Goal: Obtain resource: Download file/media

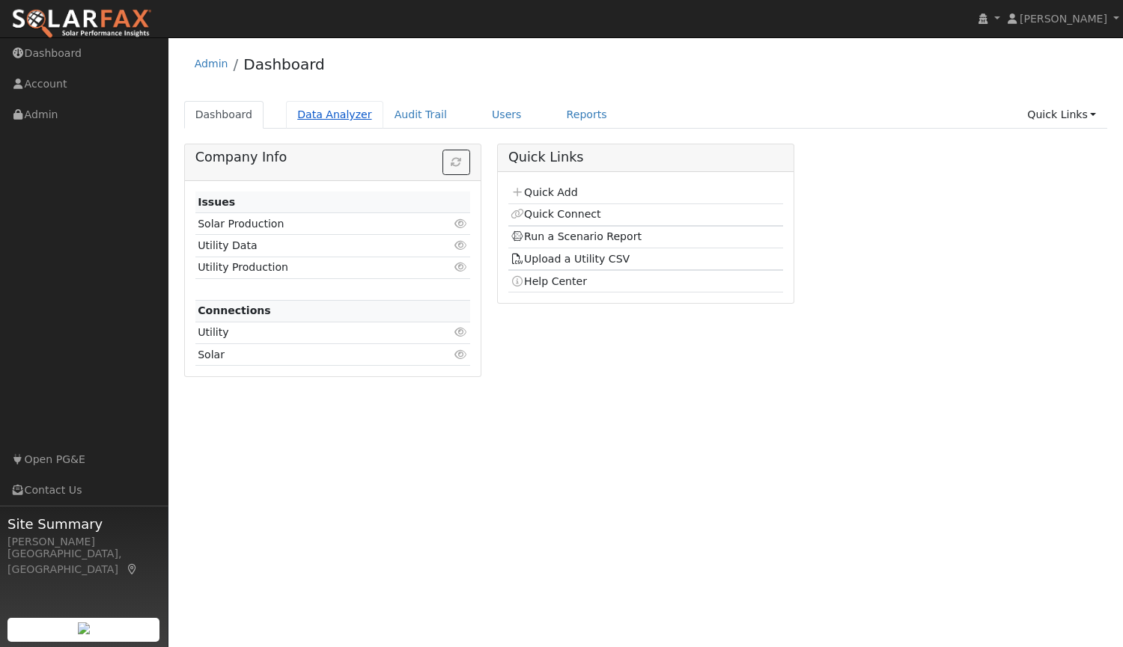
click at [326, 114] on link "Data Analyzer" at bounding box center [334, 115] width 97 height 28
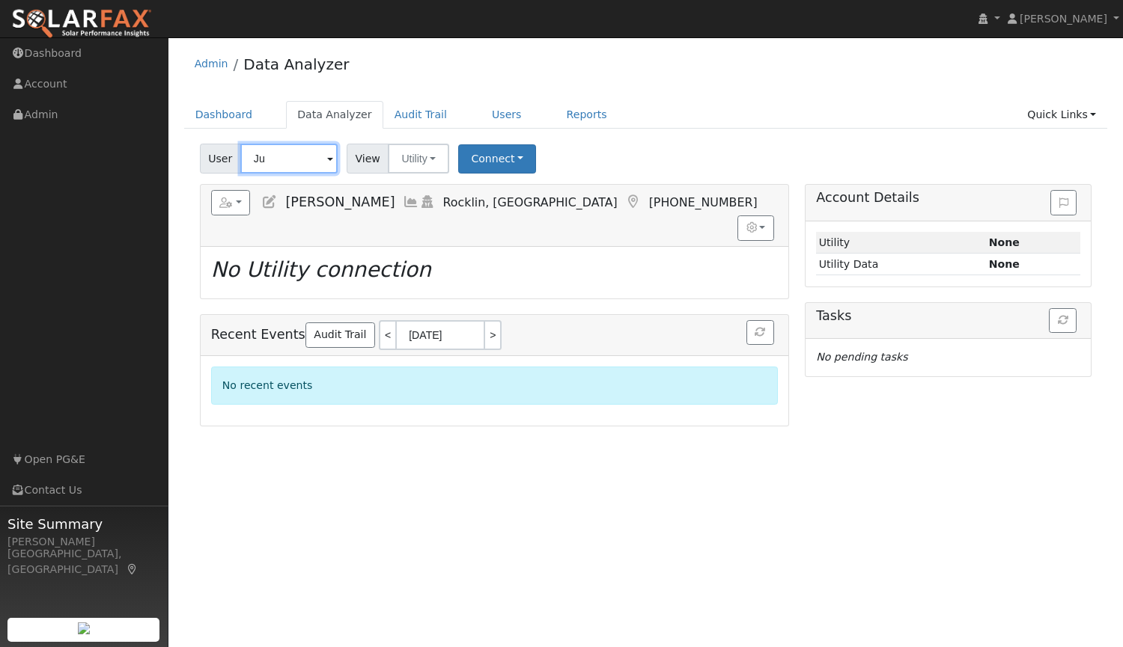
type input "J"
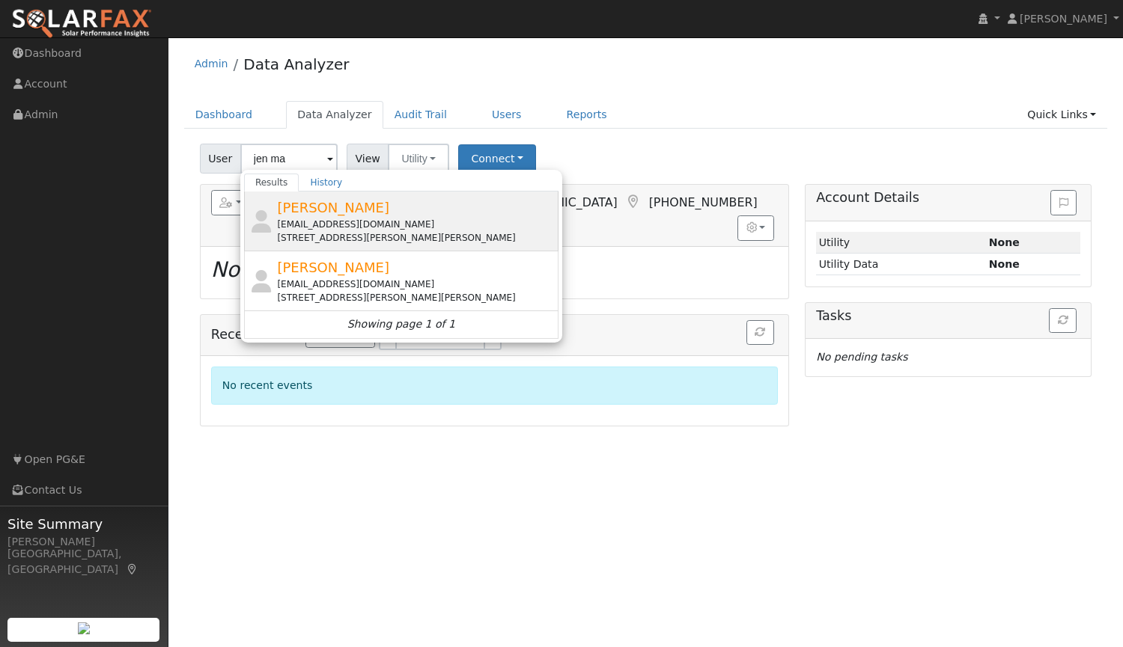
click at [345, 218] on div "mastersonjen@gmail.com" at bounding box center [416, 224] width 278 height 13
type input "Jen Masterson"
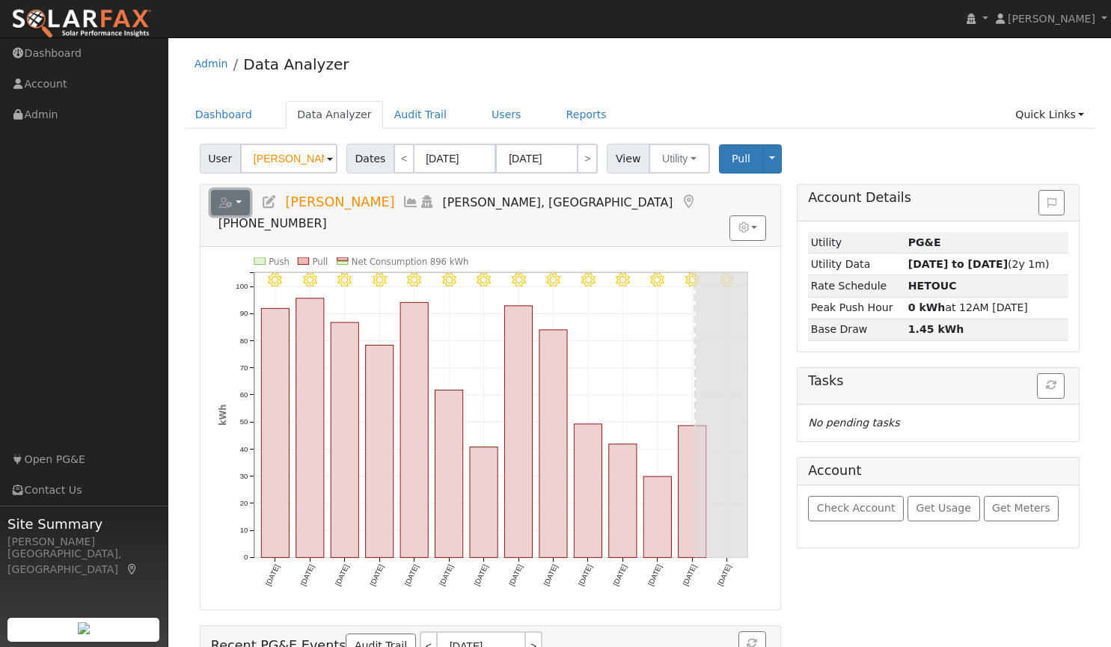
click at [238, 203] on button "button" at bounding box center [231, 202] width 40 height 25
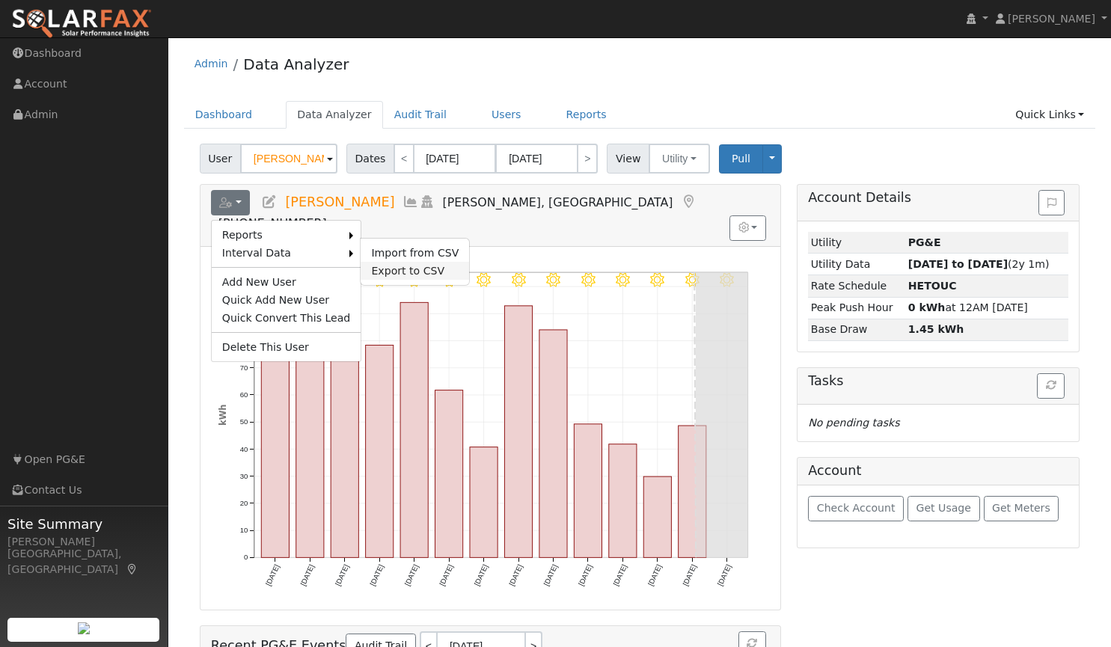
click at [367, 273] on link "Export to CSV" at bounding box center [415, 271] width 109 height 18
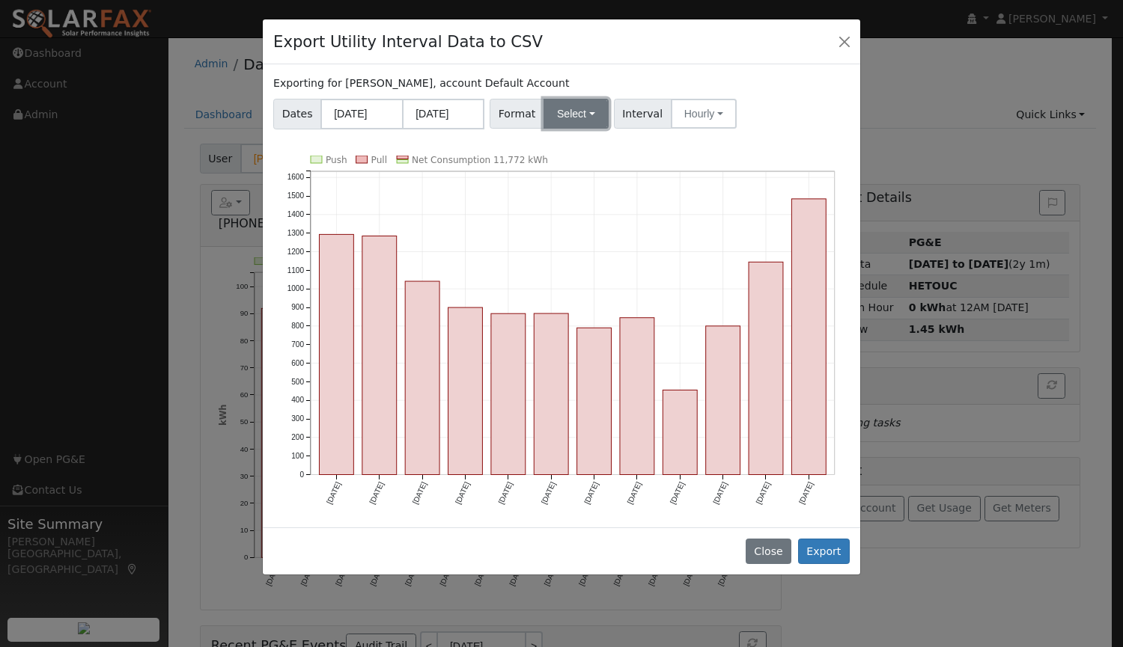
click at [571, 110] on button "Select" at bounding box center [575, 114] width 65 height 30
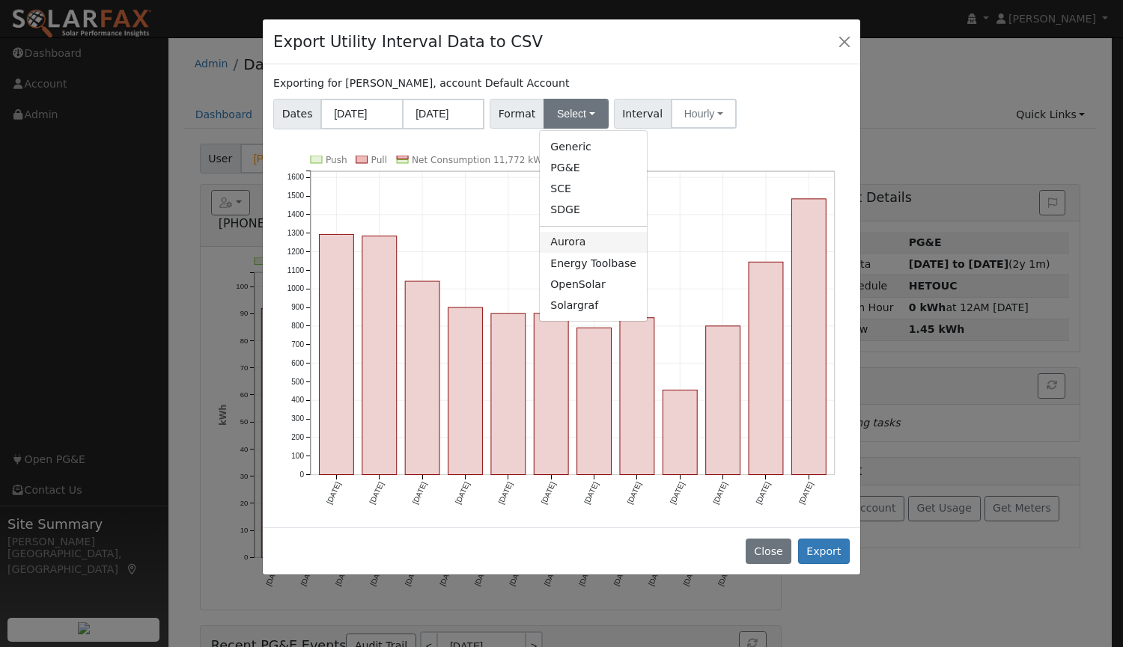
click at [555, 242] on link "Aurora" at bounding box center [593, 242] width 107 height 21
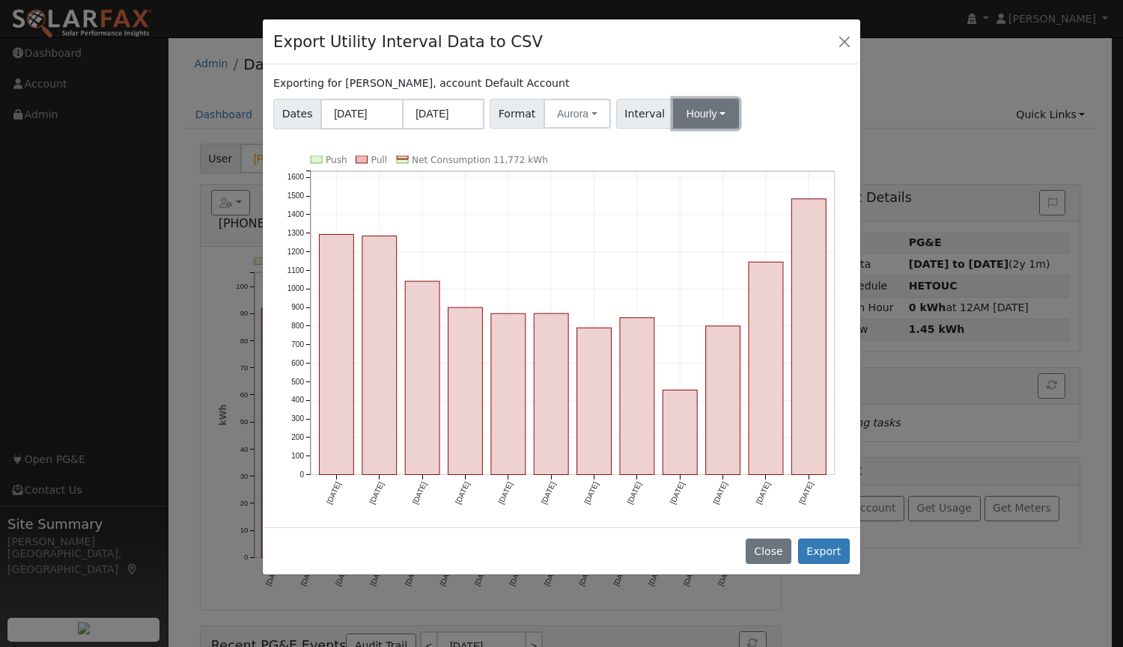
click at [695, 109] on button "Hourly" at bounding box center [706, 114] width 66 height 30
click at [701, 145] on link "15 Minute" at bounding box center [720, 146] width 104 height 21
click at [824, 556] on button "Export" at bounding box center [824, 551] width 52 height 25
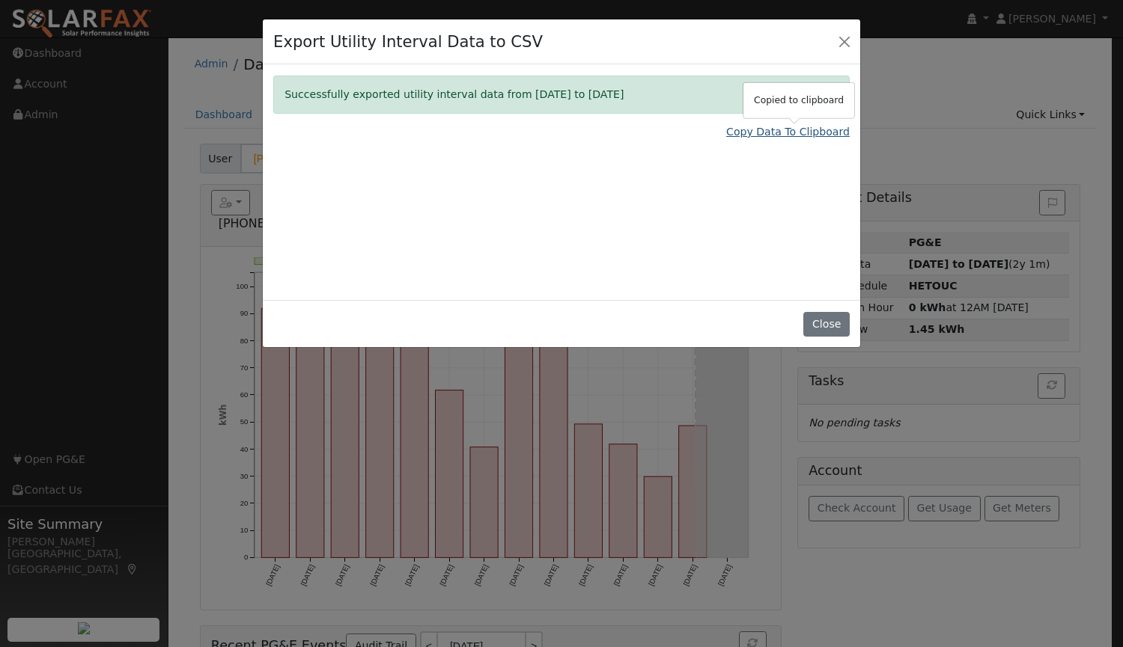
click at [751, 133] on link "Copy Data To Clipboard" at bounding box center [787, 132] width 123 height 16
click at [822, 323] on button "Close" at bounding box center [826, 324] width 46 height 25
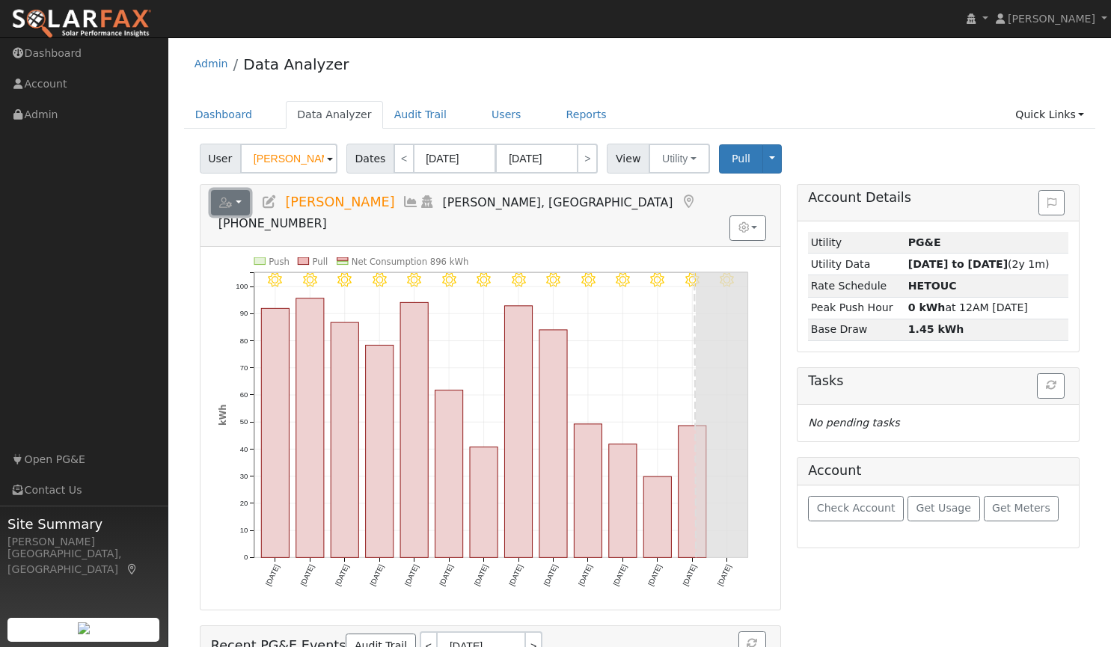
click at [233, 204] on button "button" at bounding box center [231, 202] width 40 height 25
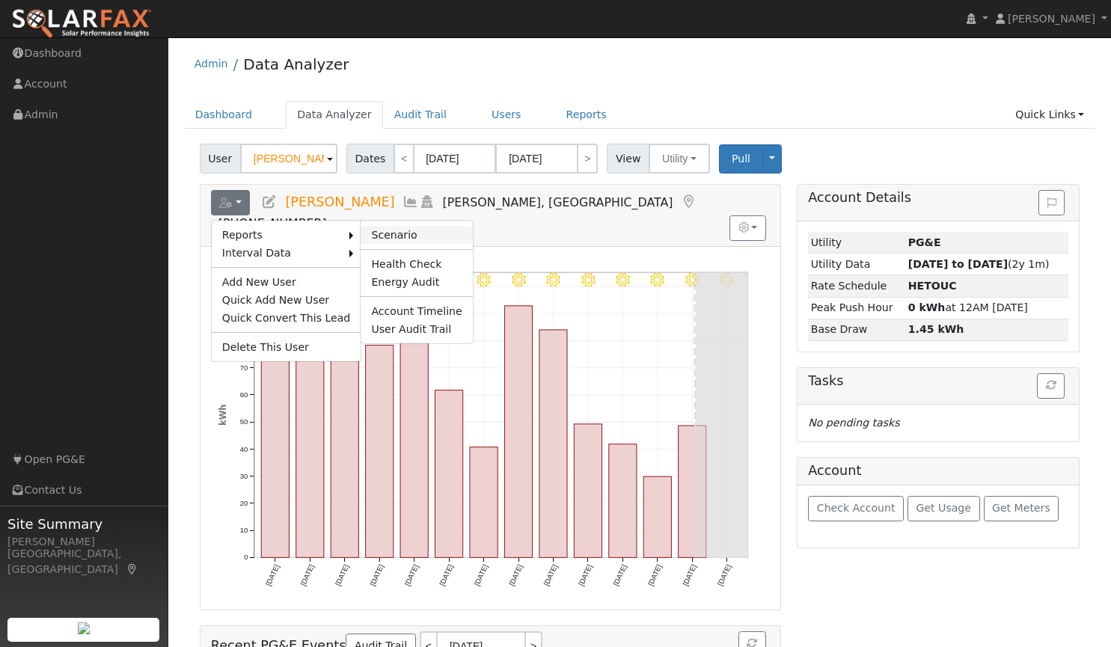
click at [388, 234] on link "Scenario" at bounding box center [417, 235] width 112 height 18
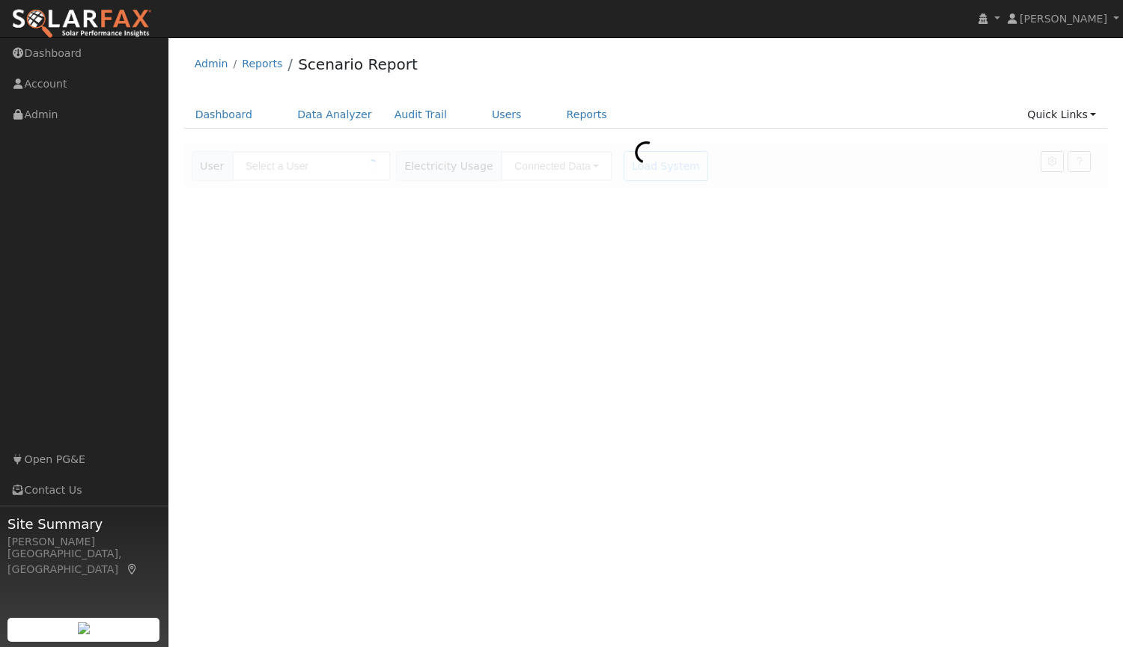
type input "[PERSON_NAME]"
